Goal: Download file/media

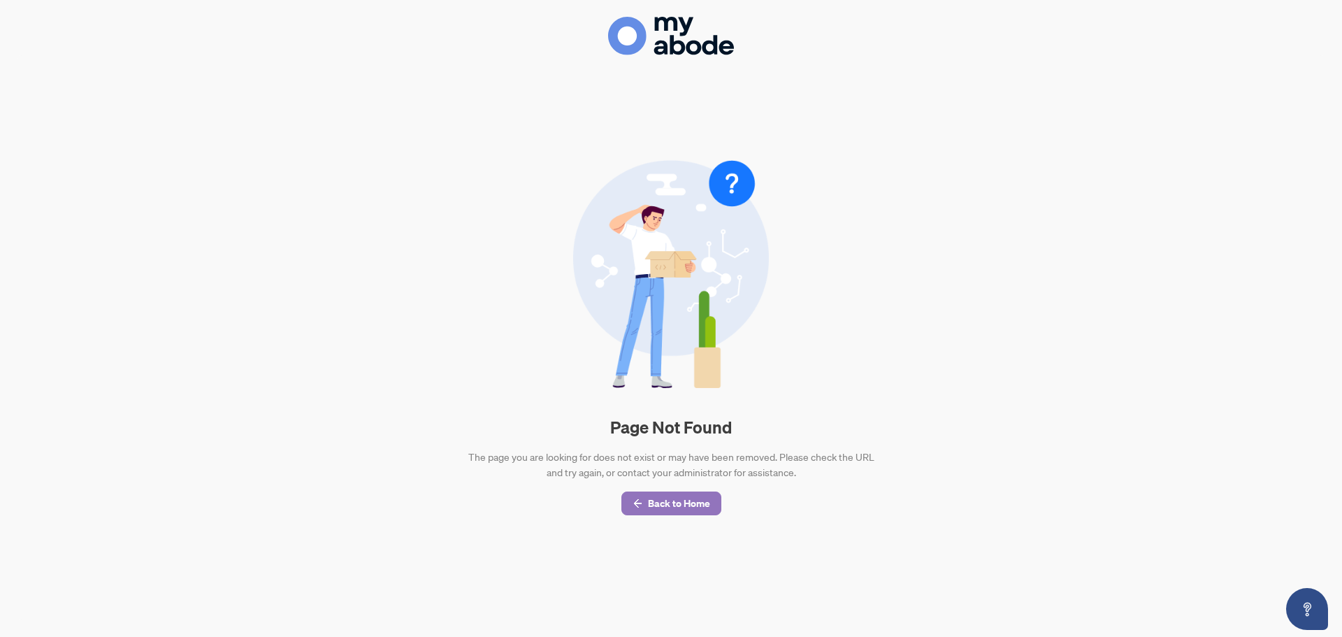
click at [665, 503] on span "Back to Home" at bounding box center [679, 503] width 62 height 22
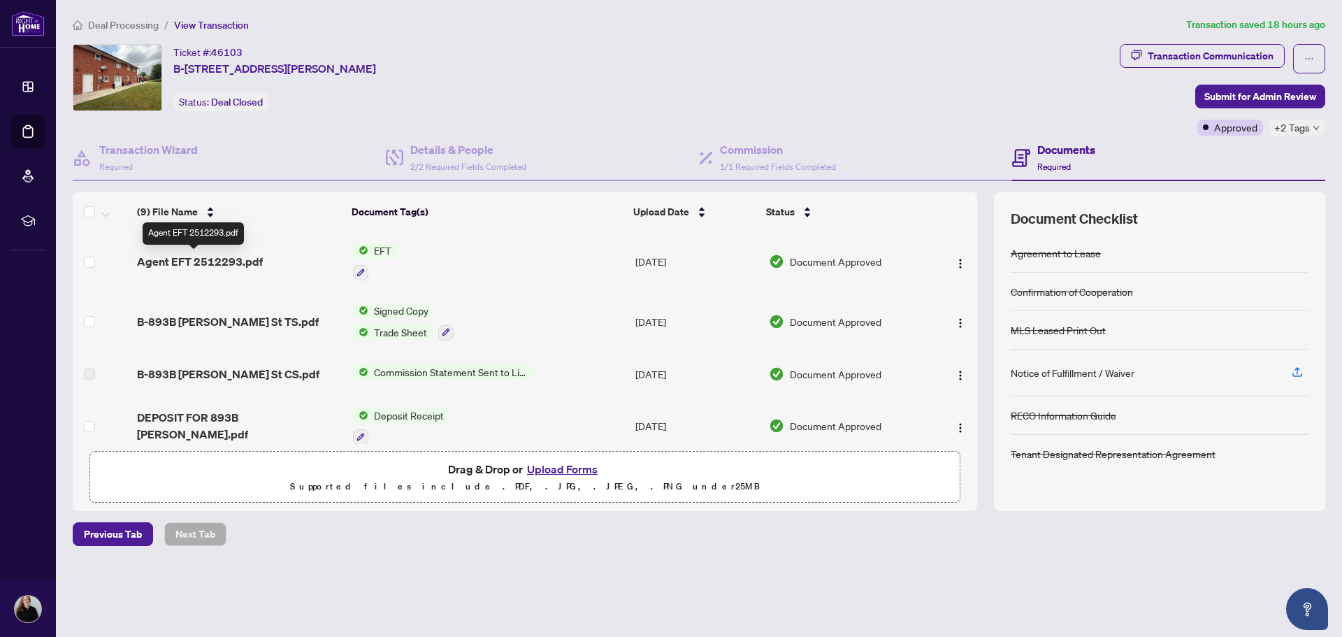
click at [218, 266] on span "Agent EFT 2512293.pdf" at bounding box center [200, 261] width 126 height 17
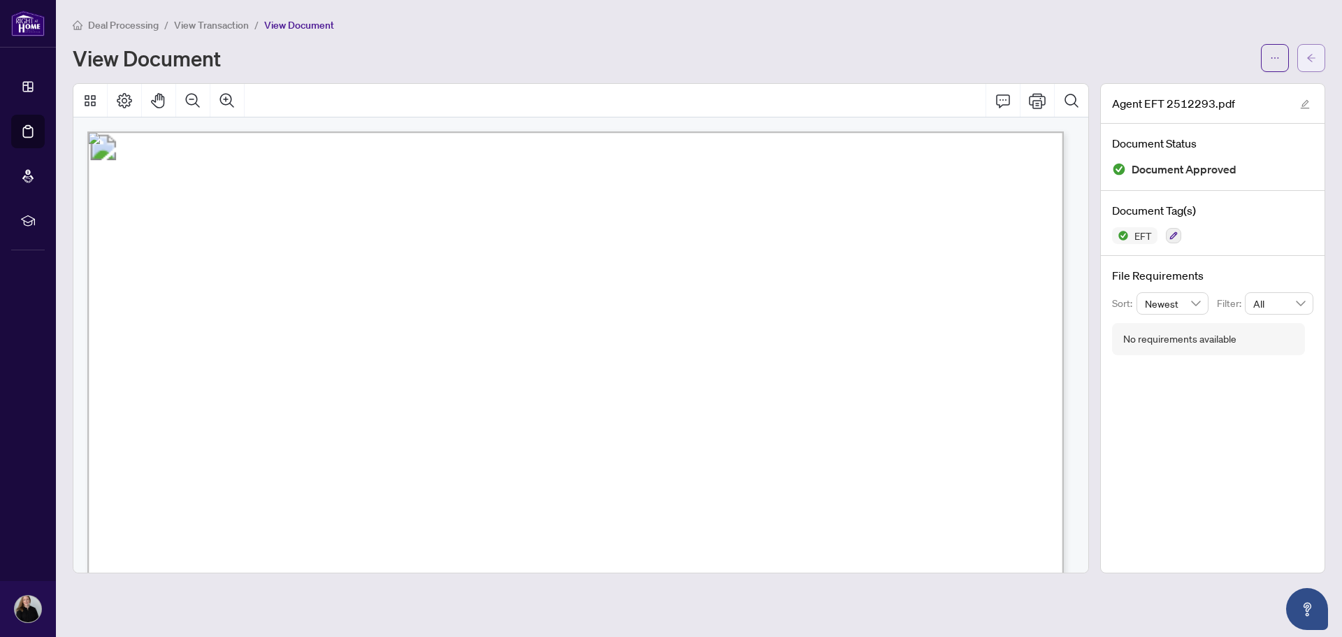
click at [1317, 57] on button "button" at bounding box center [1312, 58] width 28 height 28
